Goal: Use online tool/utility: Utilize a website feature to perform a specific function

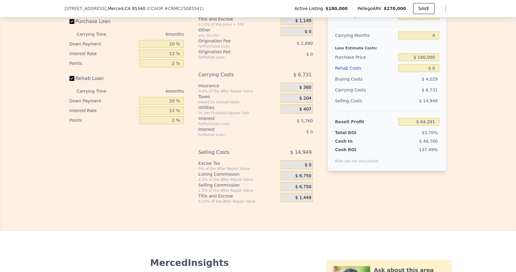
scroll to position [874, 0]
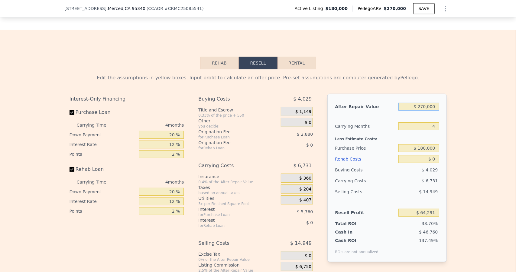
click at [435, 110] on input "$ 270,000" at bounding box center [419, 107] width 41 height 8
type input "$ 270"
type input "-$ 190,695"
type input "$ 27"
type input "-$ 190,925"
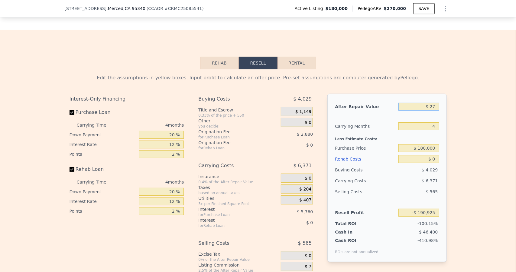
type input "$ 2"
type input "-$ 190,948"
type input "$ 28"
type input "-$ 190,924"
type input "$ 280"
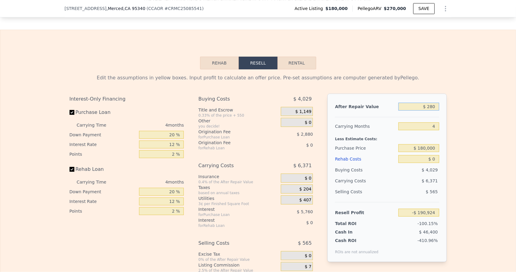
type input "-$ 190,685"
type input "$ 2,800"
type input "-$ 188,303"
type input "$ 28,000"
type input "-$ 164,480"
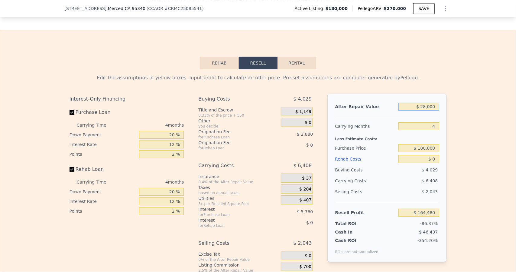
type input "$ 280,000"
type input "$ 73,745"
type input "$ 280,000"
type input "5"
type input "$ 72,058"
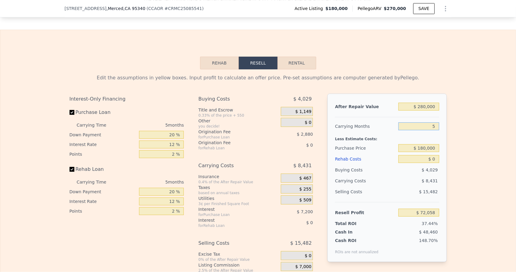
type input "5"
type input "$ 160,000"
type input "$ 93,244"
type input "$ 65"
type input "$ 93,238"
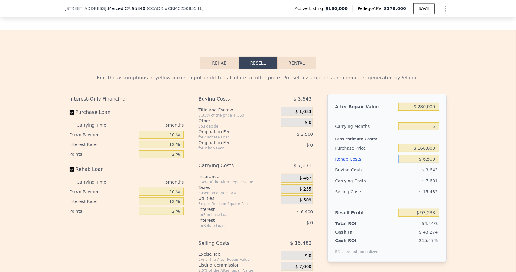
type input "$ 65,000"
type input "$ 24,604"
type input "$ 65,000"
click at [173, 138] on input "20 %" at bounding box center [161, 135] width 45 height 8
type input "2 %"
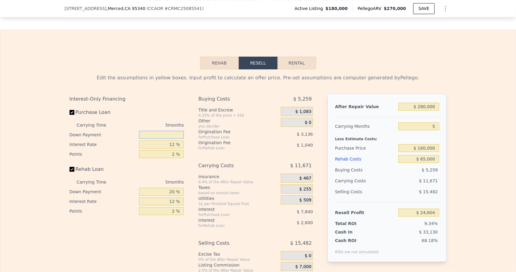
type input "$ 22,588"
type input "1 %"
type input "$ 22,476"
type input "10 %"
type input "$ 23,484"
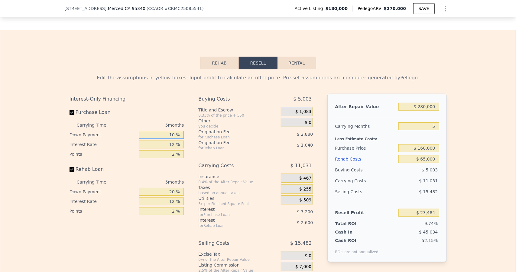
type input "10 %"
type input "8 %"
type input "$ 25,884"
type input "8.9 %"
type input "$ 25,344"
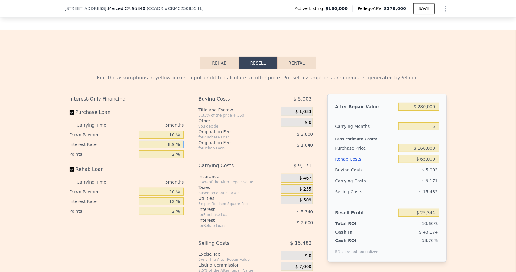
type input "8.95 %"
type input "$ 25,314"
type input "8.95 %"
type input "1 %"
type input "$ 26,754"
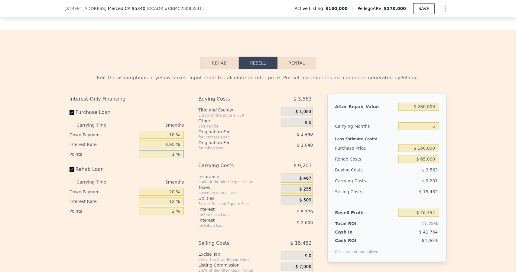
type input "1 %"
type input "0 %"
type input "$ 25,844"
type input "0 %"
type input "8 %"
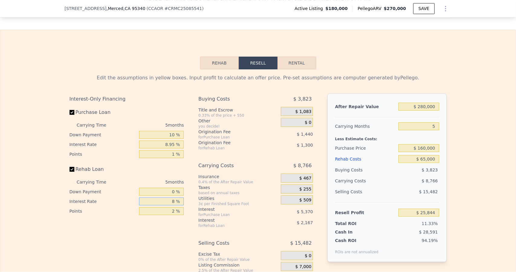
type input "$ 26,929"
type input "8.9 %"
type input "$ 26,684"
type input "8.95 %"
type input "$ 26,669"
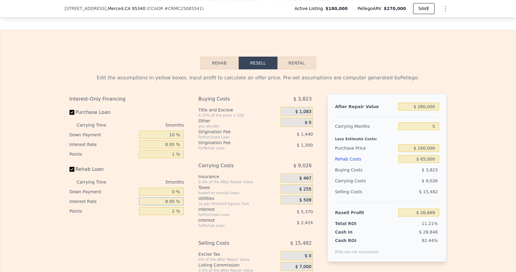
type input "8.95 %"
type input "1 %"
type input "$ 27,319"
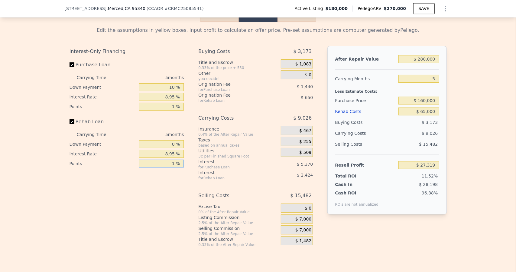
scroll to position [935, 0]
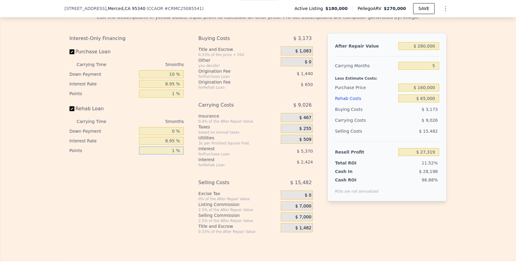
type input "1 %"
click at [301, 54] on span "$ 1,083" at bounding box center [303, 50] width 16 height 5
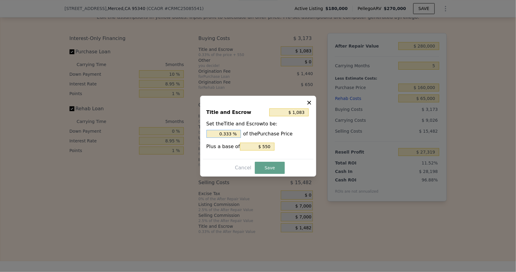
click at [234, 133] on input "0.333 %" at bounding box center [224, 134] width 34 height 8
type input "$ 1,078"
type input "0.33 %"
type input "$ 1,030"
type input "0.3 %"
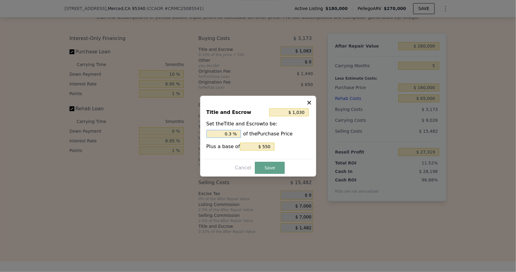
type input "$ 550"
type input "0 %"
type input "$ 2,150"
type input "1. %"
type input "$ 3,430"
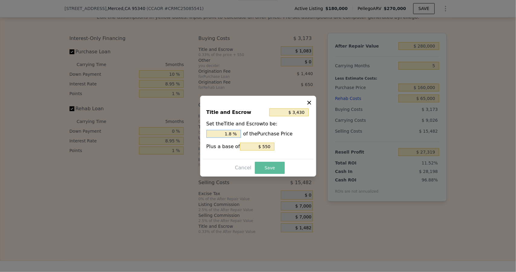
type input "1.8 %"
click at [268, 168] on button "Save" at bounding box center [270, 167] width 30 height 12
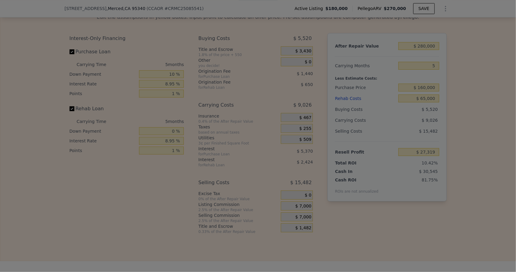
type input "$ 24,972"
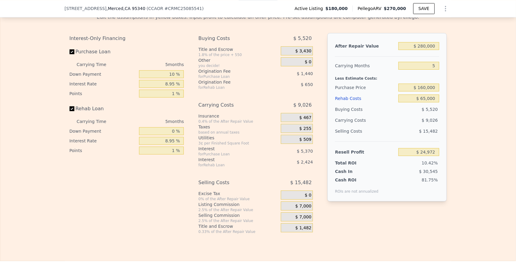
click at [301, 120] on span "$ 467" at bounding box center [305, 117] width 12 height 5
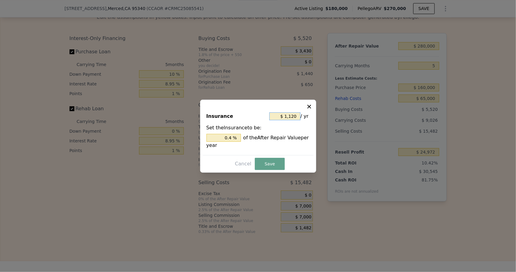
drag, startPoint x: 298, startPoint y: 116, endPoint x: 274, endPoint y: 118, distance: 24.0
click at [274, 118] on input "$ 1,120" at bounding box center [284, 116] width 31 height 8
type input "$ 5"
type input "0.002 %"
type input "$ 50"
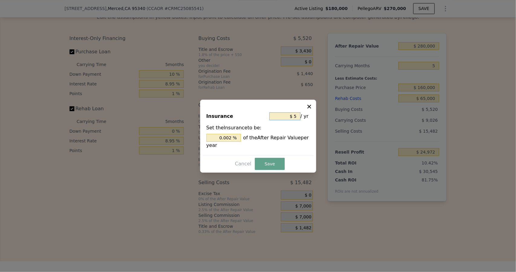
type input "0.018 %"
type input "$ 500"
type input "0.179 %"
type input "$ 5,000"
type input "1.786 %"
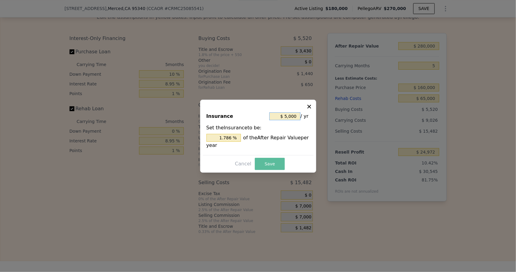
type input "$ 5,000"
click at [278, 161] on button "Save" at bounding box center [270, 164] width 30 height 12
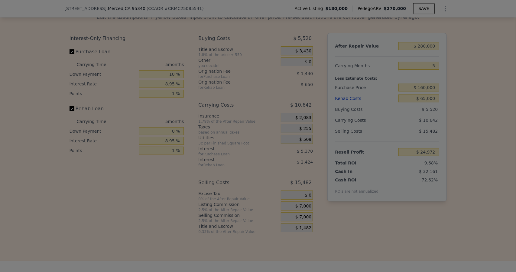
type input "$ 23,356"
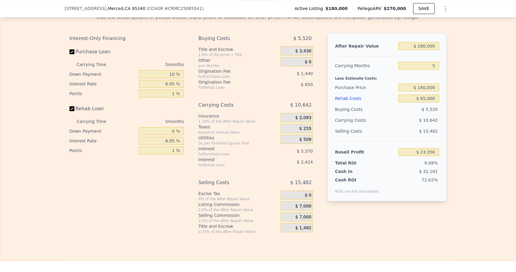
click at [298, 133] on div "$ 255" at bounding box center [297, 128] width 32 height 9
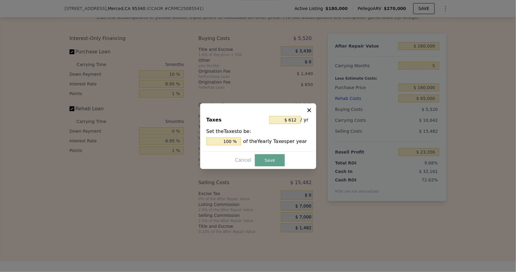
click at [301, 119] on span "/ yr" at bounding box center [305, 119] width 8 height 11
click at [296, 120] on input "$ 612" at bounding box center [284, 120] width 31 height 8
type input "$ 61"
type input "9.967 %"
type input "$ 6"
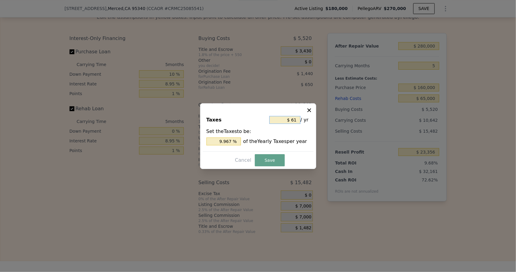
type input "0.980 %"
type input "$ 3"
type input "0.490 %"
type input "$ 36"
type input "5.882 %"
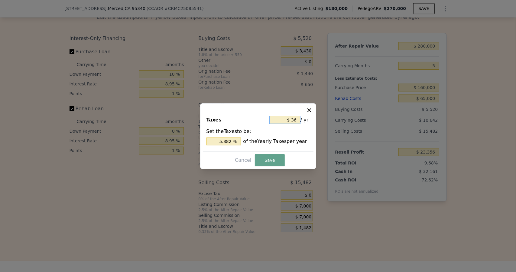
type input "$ 360"
type input "58.824 %"
type input "$ 3,600"
type input "588.235 %"
type input "$ 3,600"
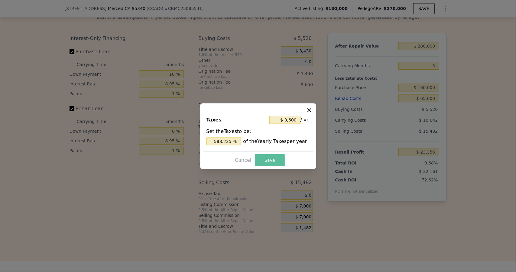
click at [260, 159] on button "Save" at bounding box center [270, 160] width 30 height 12
type input "$ 22,111"
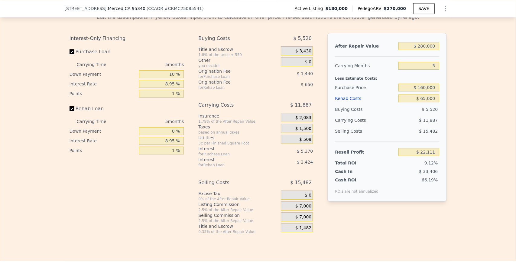
click at [297, 144] on div "$ 509" at bounding box center [297, 139] width 32 height 9
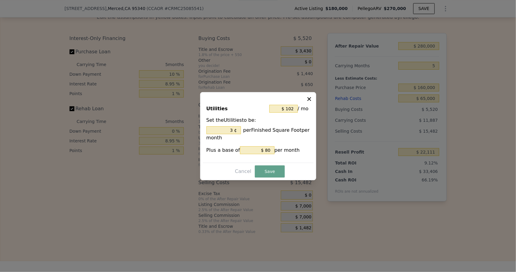
click at [308, 99] on icon at bounding box center [310, 99] width 4 height 4
type input "3 %"
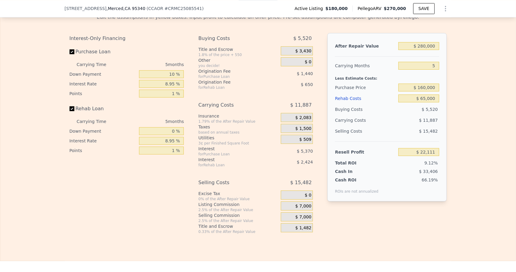
click at [303, 209] on span "$ 7,000" at bounding box center [303, 205] width 16 height 5
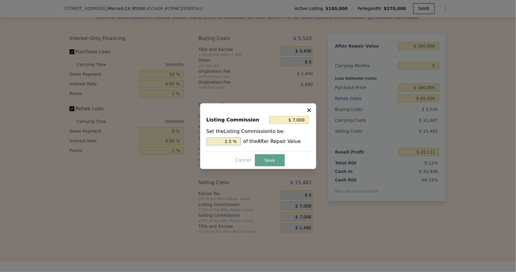
click at [233, 141] on input "2.5 %" at bounding box center [224, 141] width 34 height 8
type input "$ 5,600"
type input "2 %"
click at [272, 158] on button "Save" at bounding box center [270, 160] width 30 height 12
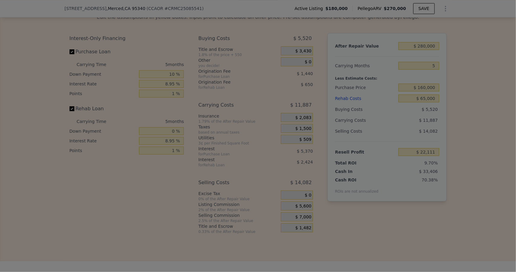
type input "$ 23,511"
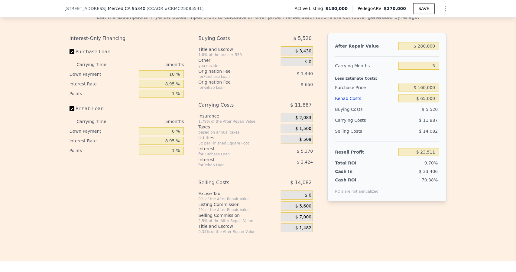
click at [302, 230] on span "$ 1,482" at bounding box center [303, 227] width 16 height 5
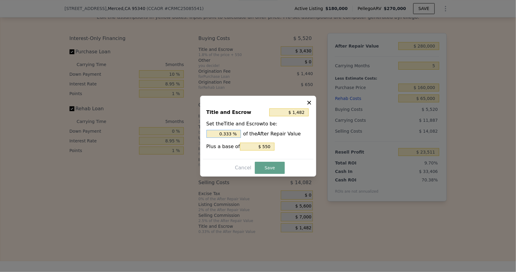
click at [234, 133] on input "0.333 %" at bounding box center [224, 134] width 34 height 8
type input "$ 1,474"
type input "0.33 %"
type input "$ 1,390"
type input "0.3 %"
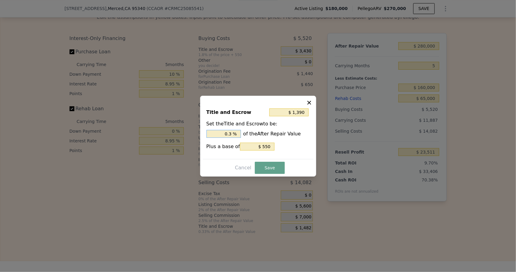
type input "$ 550"
type input "0. %"
type input "$ 2,510"
type input "0.7 %"
click at [272, 166] on button "Save" at bounding box center [270, 167] width 30 height 12
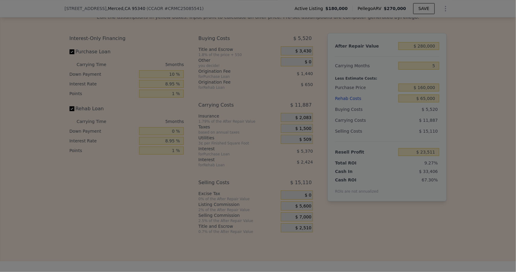
type input "$ 22,483"
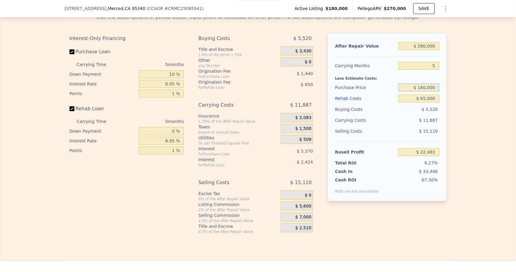
click at [426, 91] on input "$ 160,000" at bounding box center [419, 87] width 41 height 8
type input "$ 145,000"
click at [481, 129] on div "Edit the assumptions in yellow boxes. Input profit to calculate an offer price.…" at bounding box center [258, 121] width 516 height 225
type input "$ 38,393"
click at [426, 91] on input "$ 145,000" at bounding box center [419, 87] width 41 height 8
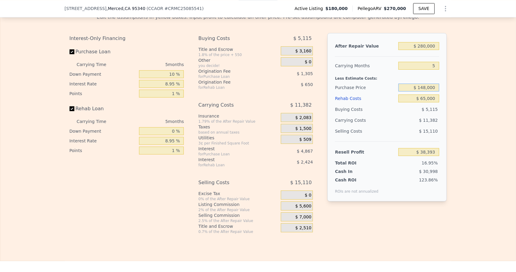
type input "$ 148,000"
click at [496, 132] on div "Edit the assumptions in yellow boxes. Input profit to calculate an offer price.…" at bounding box center [258, 121] width 516 height 225
type input "$ 35,212"
click at [425, 102] on input "$ 65,000" at bounding box center [419, 98] width 41 height 8
type input "$ 6,000"
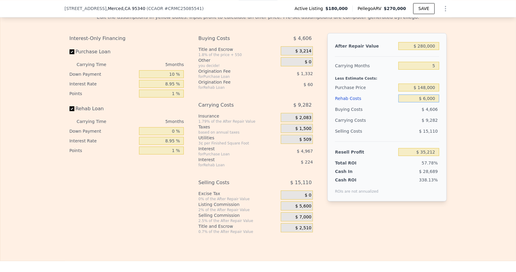
type input "$ 97,002"
type input "$ 60,000"
type input "$ 40,447"
type input "$ 60,000"
click at [461, 120] on div "Edit the assumptions in yellow boxes. Input profit to calculate an offer price.…" at bounding box center [258, 121] width 516 height 225
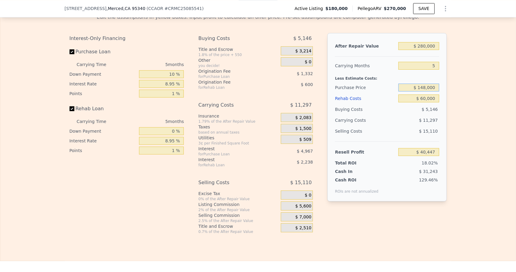
click at [427, 91] on input "$ 148,000" at bounding box center [419, 87] width 41 height 8
type input "$ 153,000"
click at [459, 149] on div "Edit the assumptions in yellow boxes. Input profit to calculate an offer price.…" at bounding box center [258, 121] width 516 height 225
type input "$ 35,142"
click at [425, 91] on input "$ 153,000" at bounding box center [419, 87] width 41 height 8
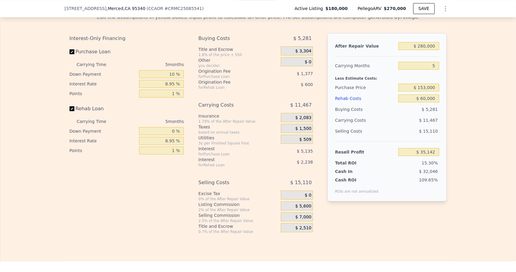
click at [481, 110] on div "Edit the assumptions in yellow boxes. Input profit to calculate an offer price.…" at bounding box center [258, 121] width 516 height 225
